Goal: Transaction & Acquisition: Purchase product/service

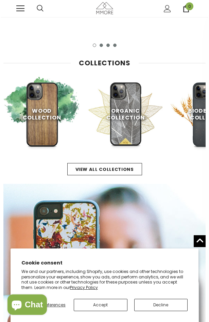
scroll to position [204, 0]
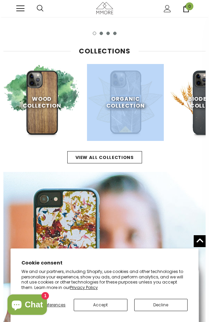
drag, startPoint x: 120, startPoint y: 102, endPoint x: 68, endPoint y: 100, distance: 52.1
click at [68, 100] on div "Wood Collection Shop Now Organic Collection Shop Now Biodegrable Collection Sho…" at bounding box center [104, 102] width 202 height 77
drag, startPoint x: 68, startPoint y: 100, endPoint x: 108, endPoint y: 32, distance: 78.7
click at [108, 32] on button "3" at bounding box center [107, 33] width 3 height 3
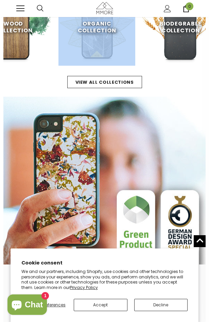
scroll to position [272, 0]
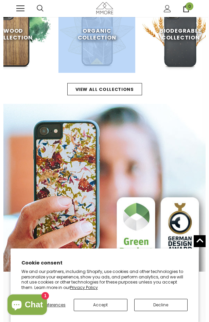
click at [182, 56] on img at bounding box center [180, 34] width 77 height 77
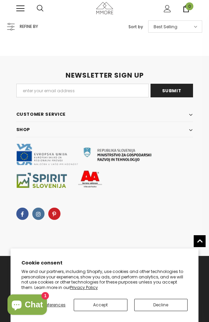
scroll to position [1242, 0]
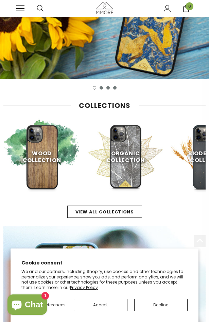
scroll to position [102, 0]
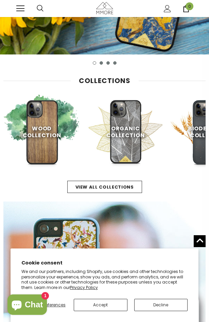
click at [125, 109] on img at bounding box center [125, 132] width 77 height 77
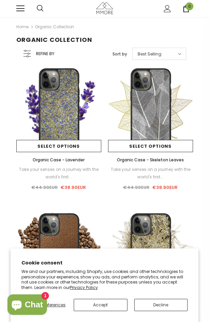
click at [74, 108] on img at bounding box center [58, 109] width 85 height 85
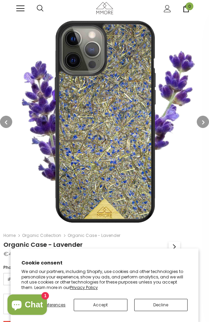
click at [204, 120] on icon "button" at bounding box center [203, 122] width 2 height 7
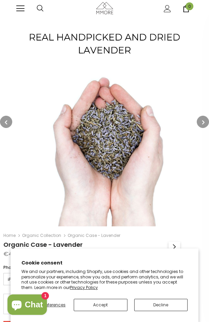
click at [204, 120] on icon "button" at bounding box center [203, 122] width 2 height 7
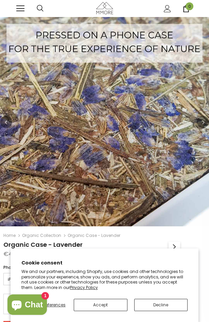
click at [204, 120] on icon "button" at bounding box center [203, 122] width 2 height 7
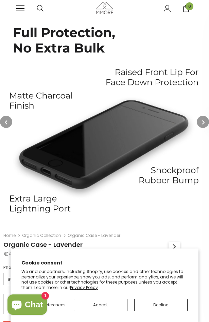
click at [204, 120] on icon "button" at bounding box center [203, 122] width 2 height 7
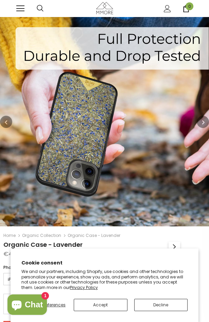
click at [204, 120] on icon "button" at bounding box center [203, 122] width 2 height 7
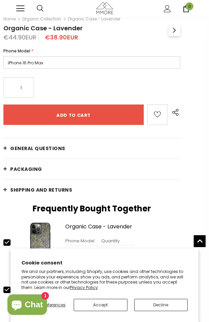
scroll to position [204, 0]
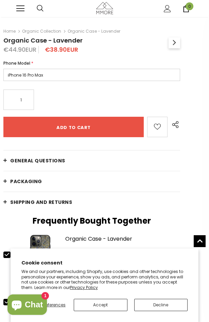
click at [42, 73] on select "iPhone 16 Pro Max iPhone 16 Pro iPhone 16 Plus iPhone 16 iPhone 16e iPhone 15 P…" at bounding box center [91, 75] width 177 height 12
select select "iPhone 6/6S/7/8/SE2/SE3"
click at [3, 69] on select "iPhone 16 Pro Max iPhone 16 Pro iPhone 16 Plus iPhone 16 iPhone 16e iPhone 15 P…" at bounding box center [91, 75] width 177 height 12
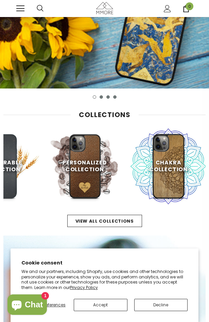
scroll to position [0, 209]
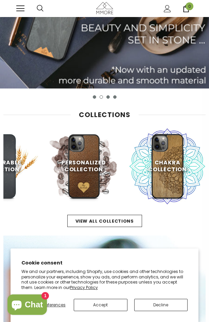
click at [10, 174] on img at bounding box center [0, 166] width 77 height 77
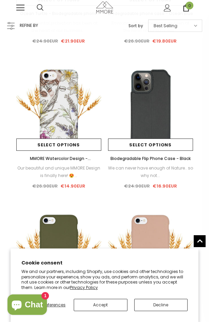
scroll to position [578, 0]
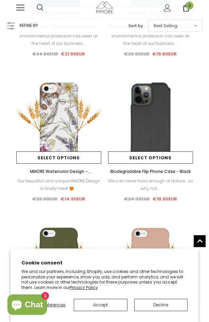
click at [146, 106] on img at bounding box center [150, 120] width 85 height 85
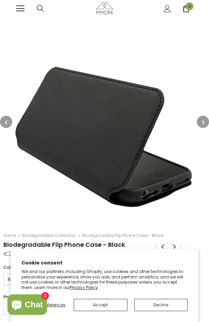
click at [205, 122] on button "button" at bounding box center [203, 122] width 12 height 12
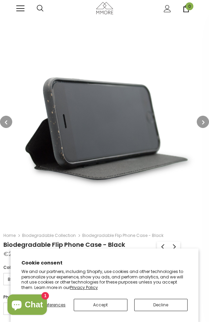
click at [205, 122] on button "button" at bounding box center [203, 122] width 12 height 12
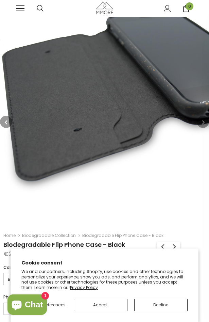
click at [205, 122] on button "button" at bounding box center [203, 122] width 12 height 12
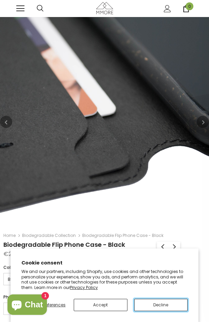
click at [158, 306] on button "Decline" at bounding box center [161, 305] width 54 height 12
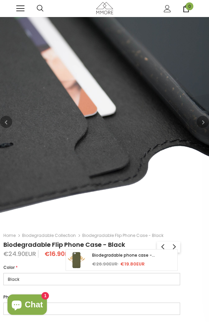
click at [173, 246] on icon at bounding box center [174, 246] width 8 height 10
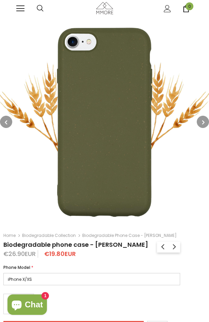
select select "iPhone X/XS"
click at [7, 119] on icon "button" at bounding box center [6, 122] width 2 height 7
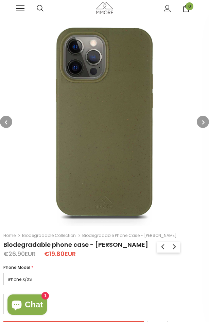
click at [7, 122] on icon "button" at bounding box center [6, 122] width 2 height 7
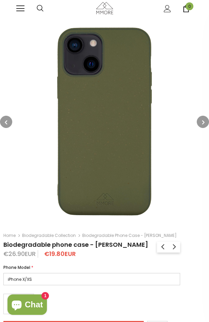
click at [7, 122] on icon "button" at bounding box center [6, 122] width 2 height 7
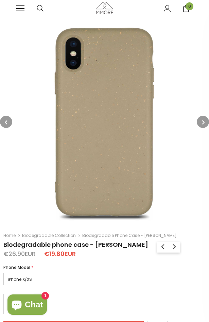
click at [7, 122] on icon "button" at bounding box center [6, 122] width 2 height 7
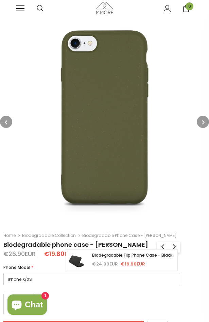
click at [163, 246] on icon at bounding box center [163, 246] width 3 height 5
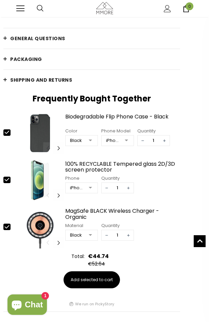
scroll to position [374, 0]
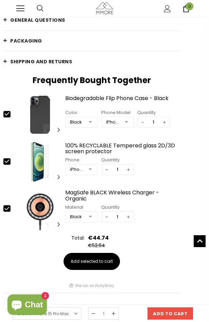
click at [89, 169] on div at bounding box center [91, 170] width 14 height 10
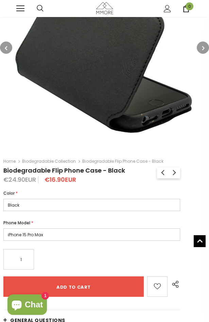
scroll to position [0, 0]
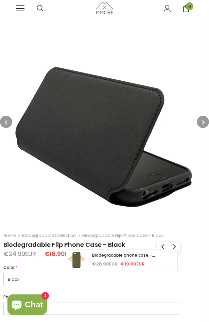
click at [173, 247] on icon at bounding box center [174, 246] width 8 height 10
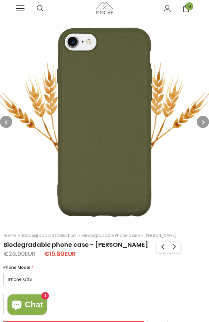
select select "iPhone X/XS"
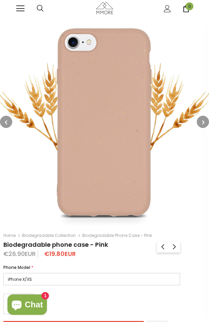
click at [201, 121] on button "button" at bounding box center [203, 122] width 12 height 12
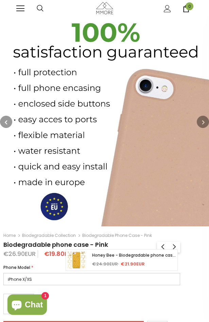
click at [178, 248] on icon at bounding box center [174, 246] width 8 height 10
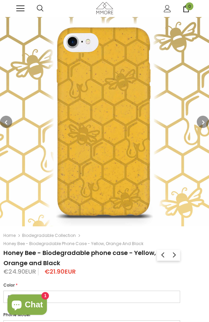
select select "Black"
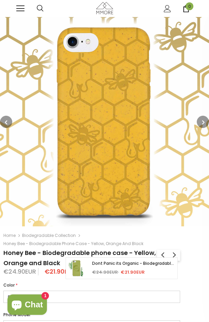
click at [174, 255] on icon at bounding box center [174, 255] width 8 height 10
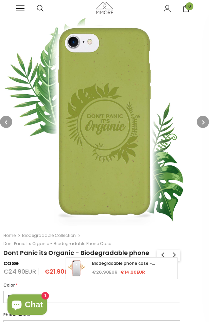
click at [174, 253] on icon at bounding box center [174, 254] width 3 height 5
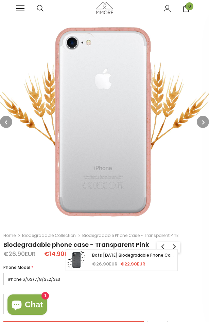
click at [174, 247] on icon at bounding box center [174, 246] width 8 height 10
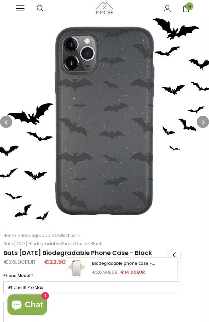
click at [174, 253] on icon at bounding box center [174, 255] width 8 height 10
click at [173, 256] on icon at bounding box center [174, 255] width 8 height 10
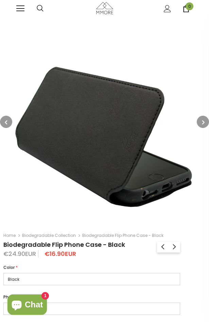
click at [161, 246] on icon at bounding box center [163, 246] width 8 height 10
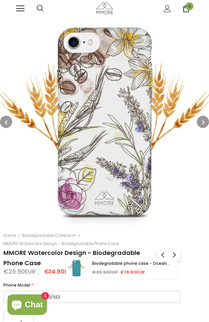
click at [161, 252] on icon at bounding box center [163, 255] width 8 height 10
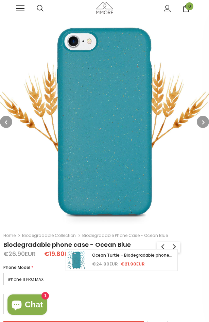
click at [161, 247] on icon at bounding box center [163, 246] width 8 height 10
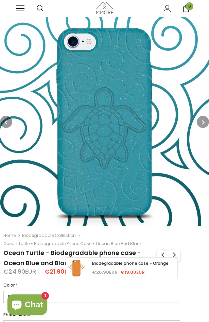
click at [163, 255] on icon at bounding box center [163, 254] width 3 height 5
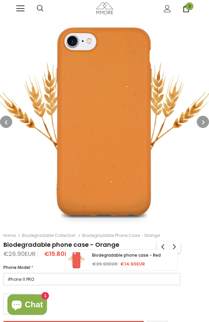
click at [163, 245] on icon at bounding box center [163, 246] width 8 height 10
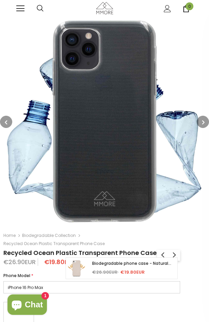
click at [160, 250] on icon at bounding box center [163, 255] width 8 height 10
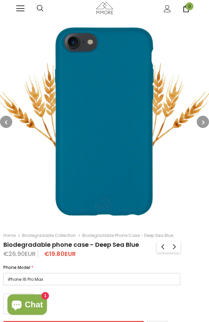
click at [160, 244] on icon at bounding box center [163, 246] width 8 height 10
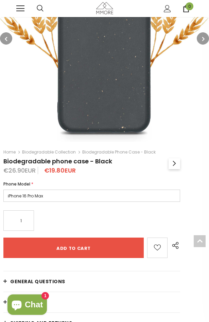
scroll to position [102, 0]
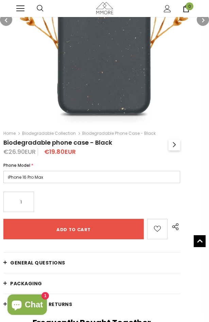
click at [46, 177] on select "iPhone 16 Pro Max iPhone 16 Plus iPhone 16 Pro iPhone 16 iPhone 16e iPhone 15 P…" at bounding box center [91, 177] width 177 height 12
select select "iPhone 6/6S/7/8/SE2/SE3"
click at [3, 171] on select "iPhone 16 Pro Max iPhone 16 Plus iPhone 16 Pro iPhone 16 iPhone 16e iPhone 15 P…" at bounding box center [91, 177] width 177 height 12
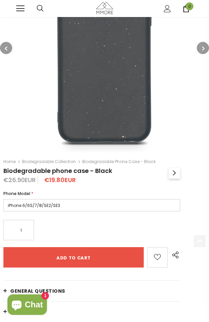
scroll to position [136, 0]
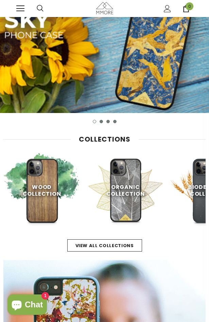
scroll to position [102, 0]
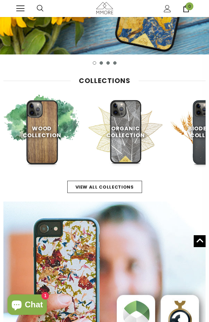
click at [50, 130] on span "Wood Collection" at bounding box center [42, 131] width 38 height 15
click at [34, 106] on img at bounding box center [41, 132] width 77 height 77
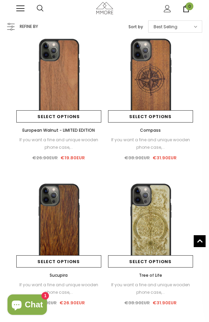
scroll to position [170, 0]
